Goal: Answer question/provide support: Share knowledge or assist other users

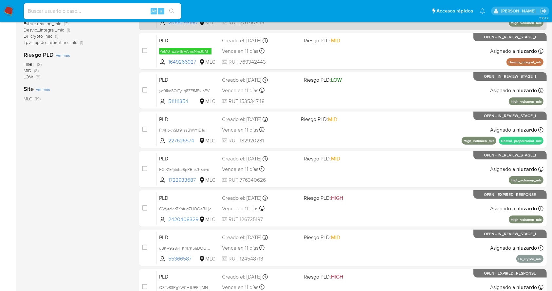
scroll to position [250, 0]
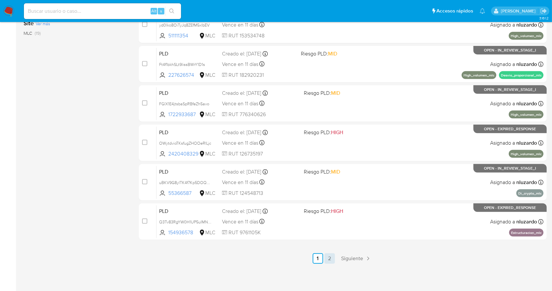
click at [333, 261] on link "2" at bounding box center [330, 258] width 10 height 10
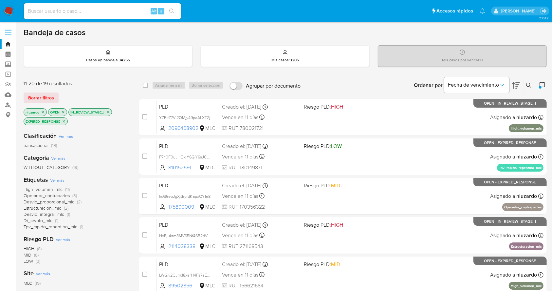
scroll to position [210, 0]
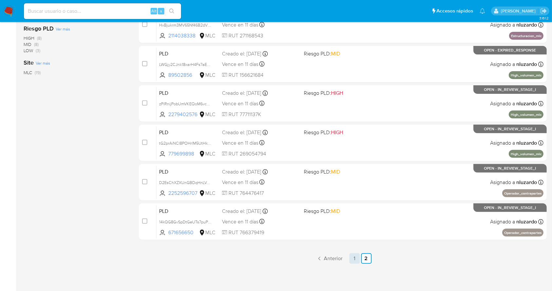
click at [358, 261] on link "1" at bounding box center [355, 258] width 10 height 10
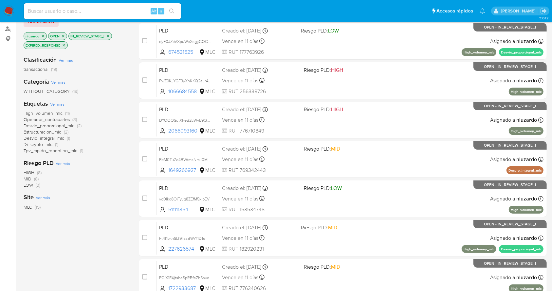
scroll to position [79, 0]
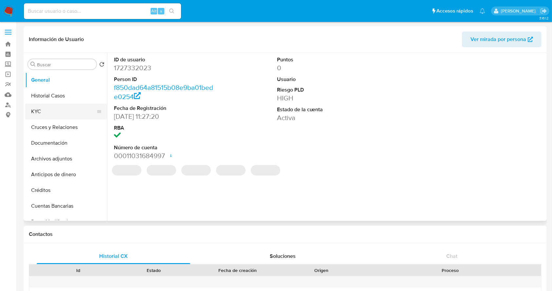
select select "10"
click at [49, 110] on button "KYC" at bounding box center [63, 112] width 77 height 16
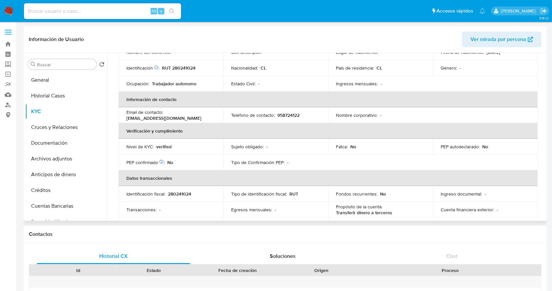
scroll to position [175, 0]
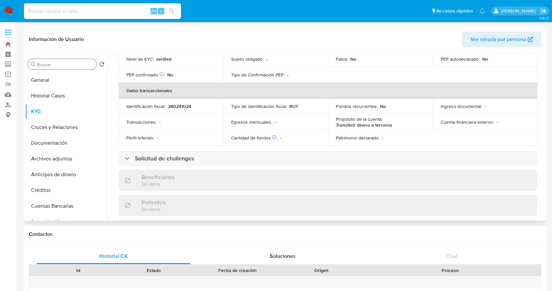
click at [53, 66] on input "Buscar" at bounding box center [65, 65] width 57 height 6
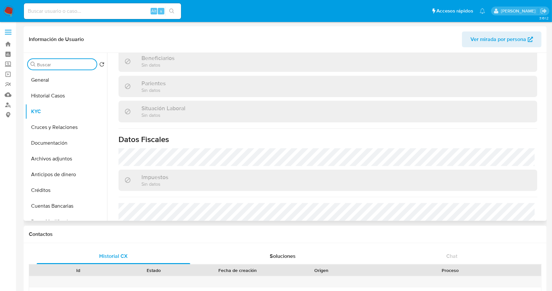
scroll to position [362, 0]
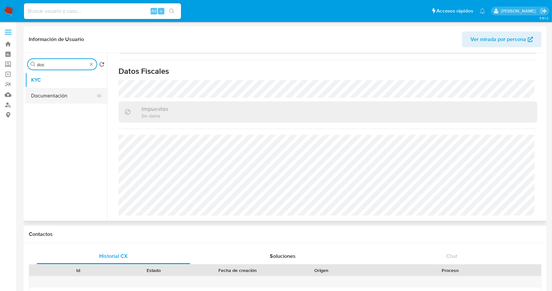
type input "doc"
click at [87, 96] on button "Documentación" at bounding box center [63, 96] width 77 height 16
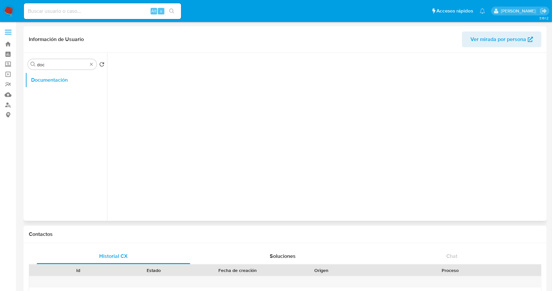
scroll to position [0, 0]
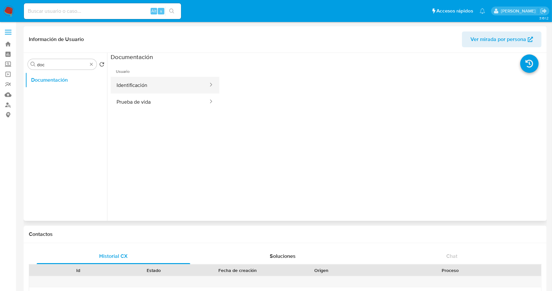
click at [161, 86] on button "Identificación" at bounding box center [160, 85] width 98 height 17
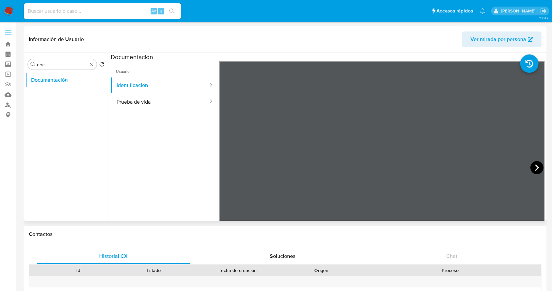
click at [538, 167] on icon at bounding box center [537, 167] width 13 height 13
click at [150, 103] on button "Prueba de vida" at bounding box center [160, 101] width 98 height 17
click at [144, 84] on button "Identificación" at bounding box center [160, 85] width 98 height 17
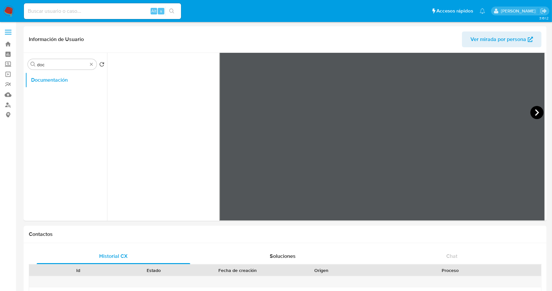
click at [531, 111] on icon at bounding box center [537, 112] width 13 height 13
click at [222, 112] on icon at bounding box center [227, 112] width 13 height 13
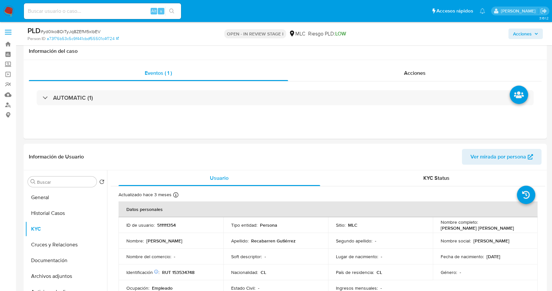
select select "10"
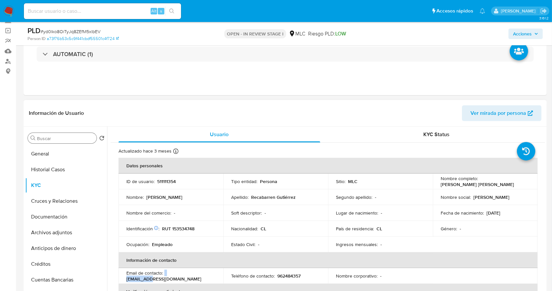
click at [62, 140] on input "Buscar" at bounding box center [65, 138] width 57 height 6
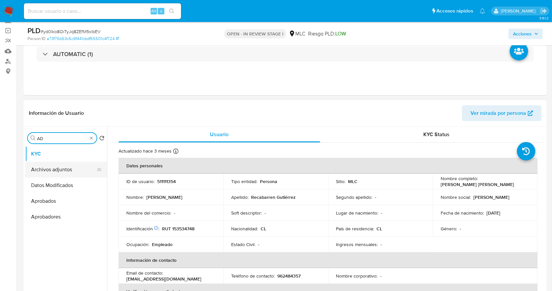
type input "AD"
click at [62, 165] on button "Archivos adjuntos" at bounding box center [63, 170] width 77 height 16
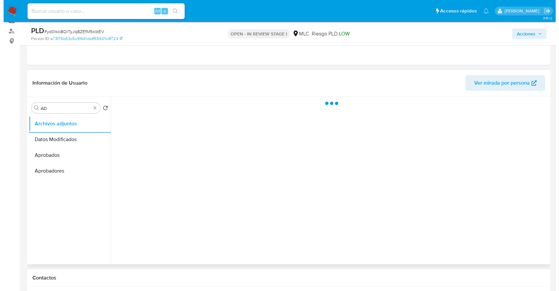
scroll to position [87, 0]
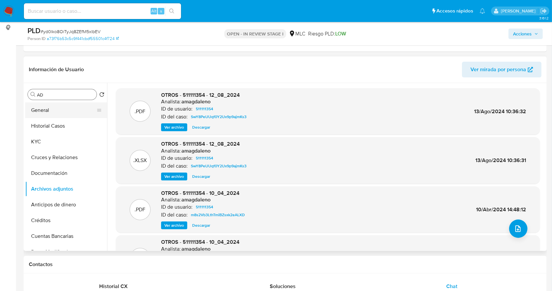
click at [60, 111] on button "General" at bounding box center [63, 110] width 77 height 16
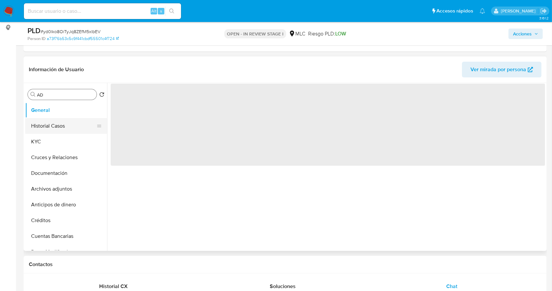
click at [55, 123] on button "Historial Casos" at bounding box center [63, 126] width 77 height 16
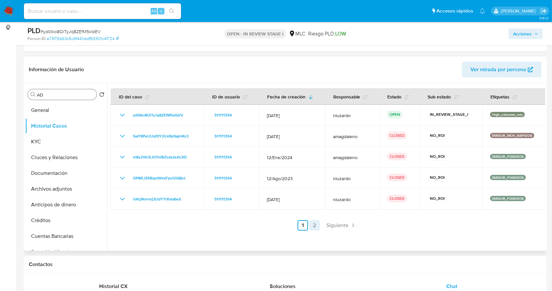
click at [314, 225] on link "2" at bounding box center [315, 225] width 10 height 10
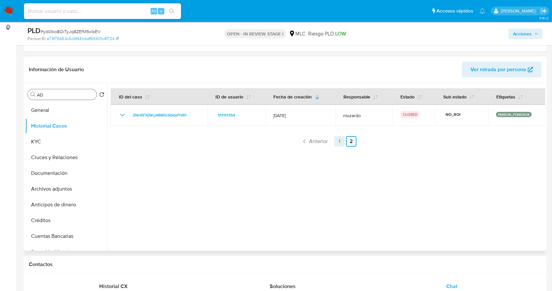
click at [336, 141] on link "1" at bounding box center [339, 141] width 10 height 10
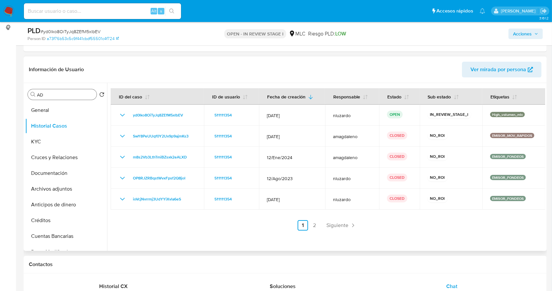
click at [47, 90] on div "Buscar AD" at bounding box center [62, 94] width 69 height 10
click at [47, 95] on input "AD" at bounding box center [65, 95] width 57 height 6
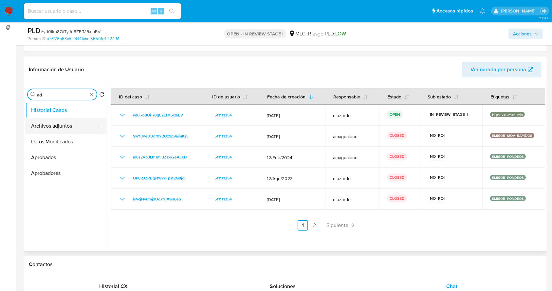
type input "ad"
click at [59, 125] on button "Archivos adjuntos" at bounding box center [63, 126] width 77 height 16
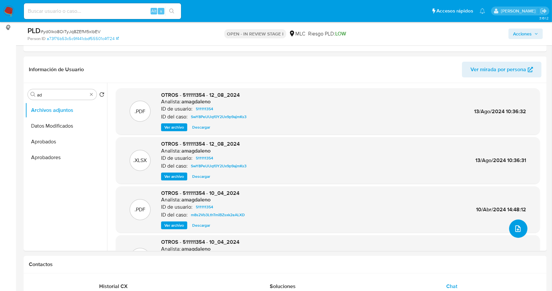
click at [518, 225] on icon "upload-file" at bounding box center [518, 228] width 8 height 8
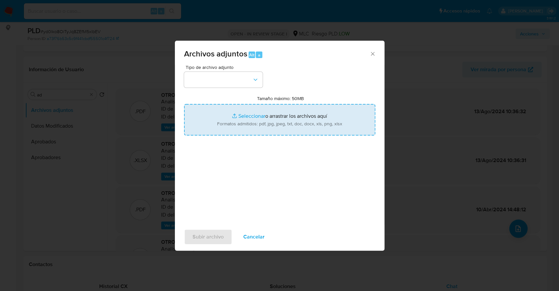
type input "C:\fakepath\511111354_Tablas Transaccionales 1.4.0.xlsx"
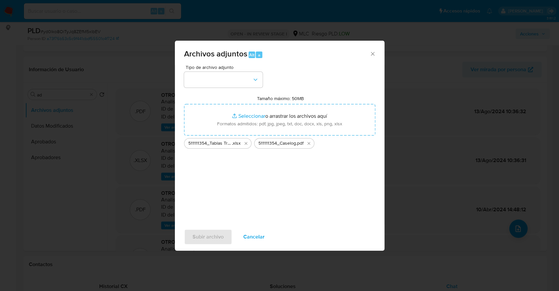
click at [253, 88] on div "Tipo de archivo adjunto Tamaño máximo: 50MB Seleccionar archivos Seleccionar o …" at bounding box center [279, 142] width 191 height 155
click at [254, 80] on icon "button" at bounding box center [255, 79] width 7 height 7
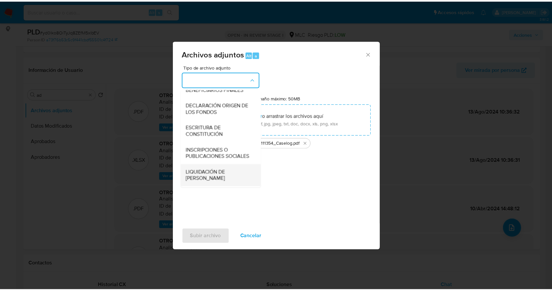
scroll to position [98, 0]
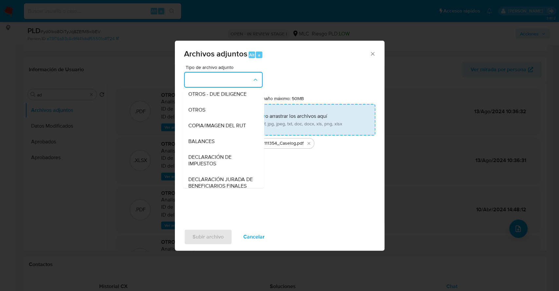
drag, startPoint x: 194, startPoint y: 111, endPoint x: 194, endPoint y: 120, distance: 8.5
click at [194, 111] on div "OTROS" at bounding box center [221, 110] width 67 height 16
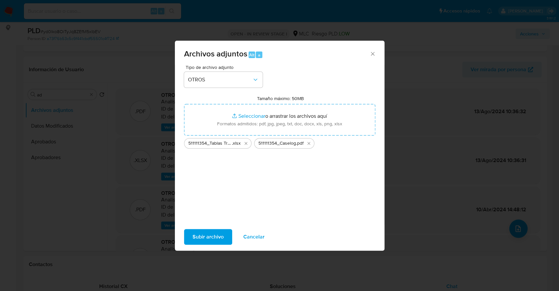
click at [203, 238] on span "Subir archivo" at bounding box center [208, 236] width 31 height 14
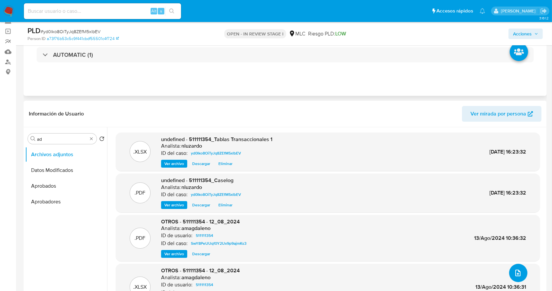
scroll to position [0, 0]
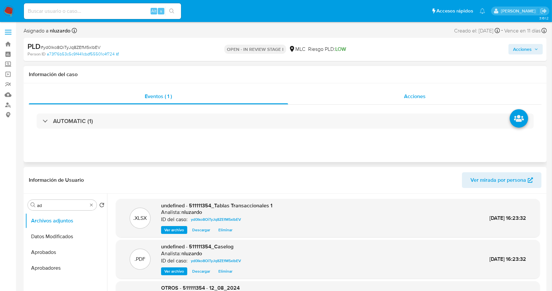
click at [413, 90] on div "Acciones" at bounding box center [415, 96] width 254 height 16
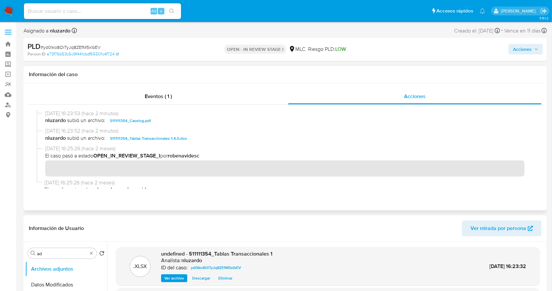
click at [177, 122] on span "nluzardo subió un archivo: 511111354_Caselog.pdf" at bounding box center [288, 121] width 486 height 8
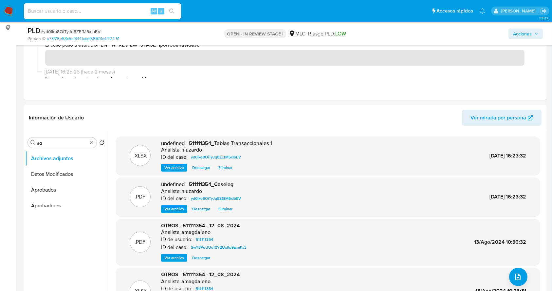
click at [519, 33] on span "Acciones" at bounding box center [522, 34] width 19 height 10
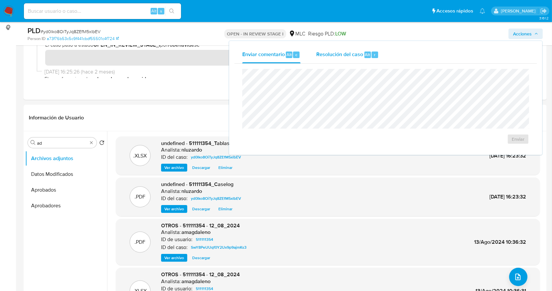
click at [352, 60] on div "Resolución del caso Alt r" at bounding box center [347, 54] width 63 height 17
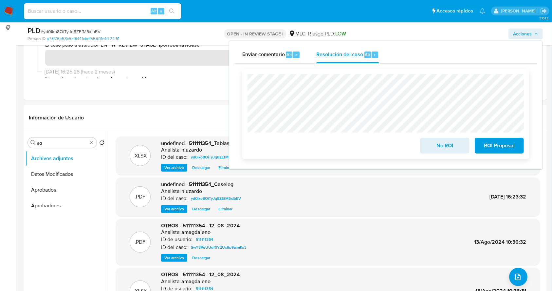
click at [367, 127] on div "No ROI ROI Proposal" at bounding box center [386, 113] width 276 height 79
drag, startPoint x: 449, startPoint y: 151, endPoint x: 346, endPoint y: 140, distance: 104.1
click at [341, 137] on div "No ROI ROI Proposal" at bounding box center [386, 144] width 276 height 18
drag, startPoint x: 421, startPoint y: 149, endPoint x: 429, endPoint y: 150, distance: 8.2
click at [429, 150] on button "No ROI" at bounding box center [444, 146] width 49 height 16
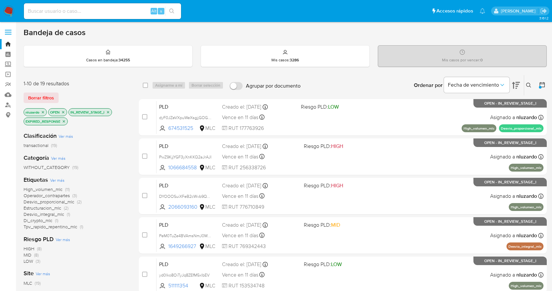
scroll to position [79, 0]
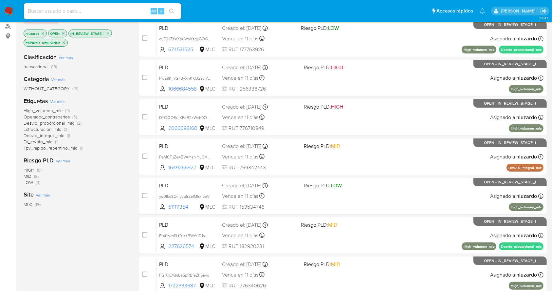
click at [109, 202] on div "MLC (19)" at bounding box center [76, 204] width 105 height 6
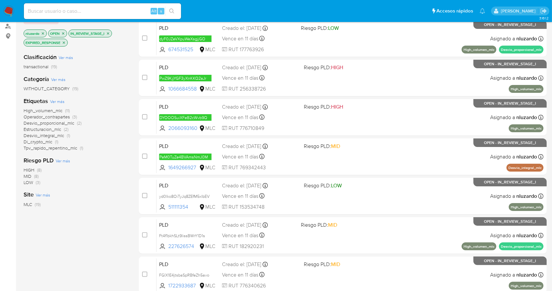
click at [307, 253] on div "case-item-checkbox No es posible asignar el caso PLD dyF0JZeVXpuWeXsgjjGOGegy 6…" at bounding box center [343, 215] width 408 height 391
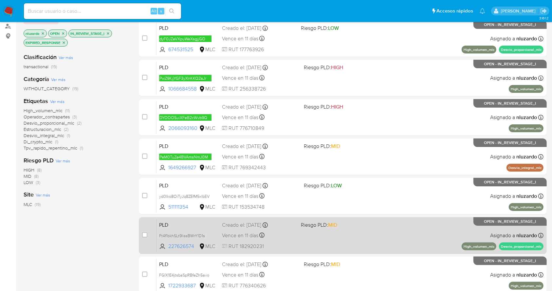
click at [312, 244] on div "PLD Ft4f1bkhSLt9lissBWrY1D1s 227626574 MLC Riesgo PLD: MID Creado el: 12/07/202…" at bounding box center [350, 235] width 387 height 33
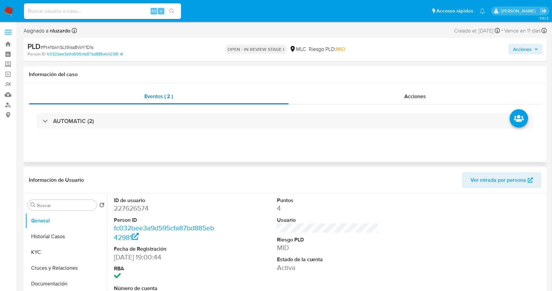
select select "10"
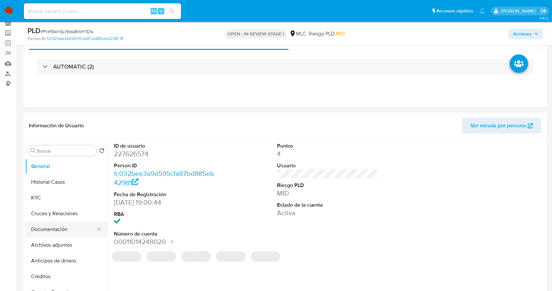
scroll to position [44, 0]
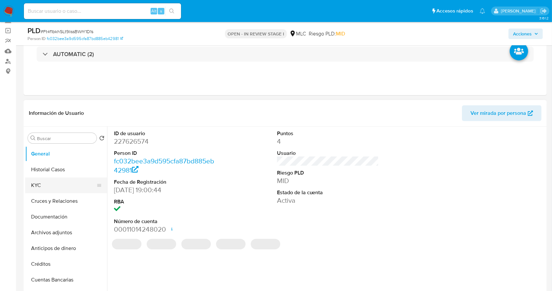
click at [57, 188] on button "KYC" at bounding box center [63, 185] width 77 height 16
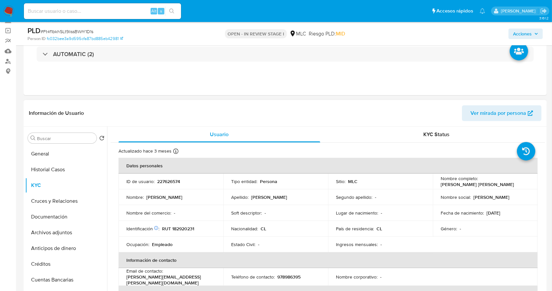
click at [454, 181] on p "[PERSON_NAME] [PERSON_NAME]" at bounding box center [477, 184] width 73 height 6
click at [451, 185] on p "[PERSON_NAME] [PERSON_NAME]" at bounding box center [477, 184] width 73 height 6
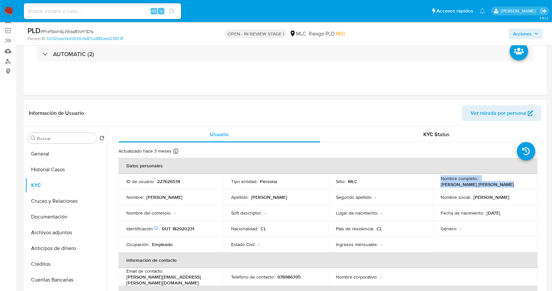
click at [514, 187] on td "Nombre completo : [PERSON_NAME] [PERSON_NAME]" at bounding box center [485, 181] width 105 height 16
drag, startPoint x: 525, startPoint y: 183, endPoint x: 435, endPoint y: 186, distance: 89.8
click at [435, 186] on td "Nombre completo : [PERSON_NAME] [PERSON_NAME]" at bounding box center [485, 181] width 105 height 16
copy p "[PERSON_NAME] [PERSON_NAME]"
drag, startPoint x: 231, startPoint y: 215, endPoint x: 228, endPoint y: 215, distance: 3.3
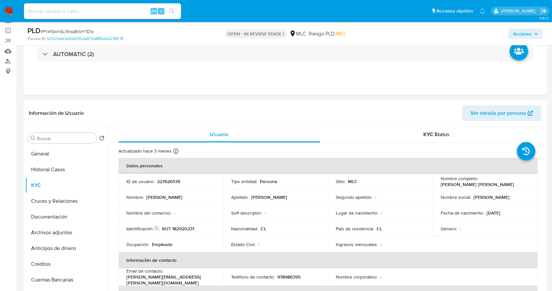
click at [230, 215] on td "Soft descriptor : -" at bounding box center [275, 213] width 105 height 16
click at [173, 227] on p "RUT 182920231" at bounding box center [178, 228] width 32 height 6
copy p "182920231"
click at [173, 227] on p "RUT 182920231" at bounding box center [178, 228] width 32 height 6
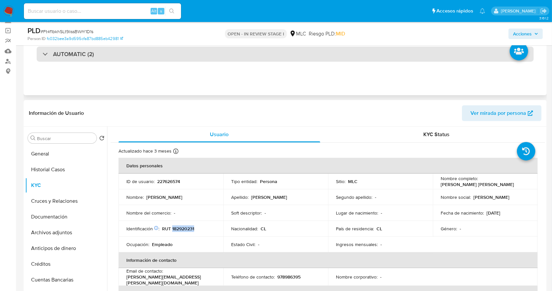
click at [67, 54] on h3 "AUTOMATIC (2)" at bounding box center [73, 53] width 41 height 7
